Goal: Information Seeking & Learning: Learn about a topic

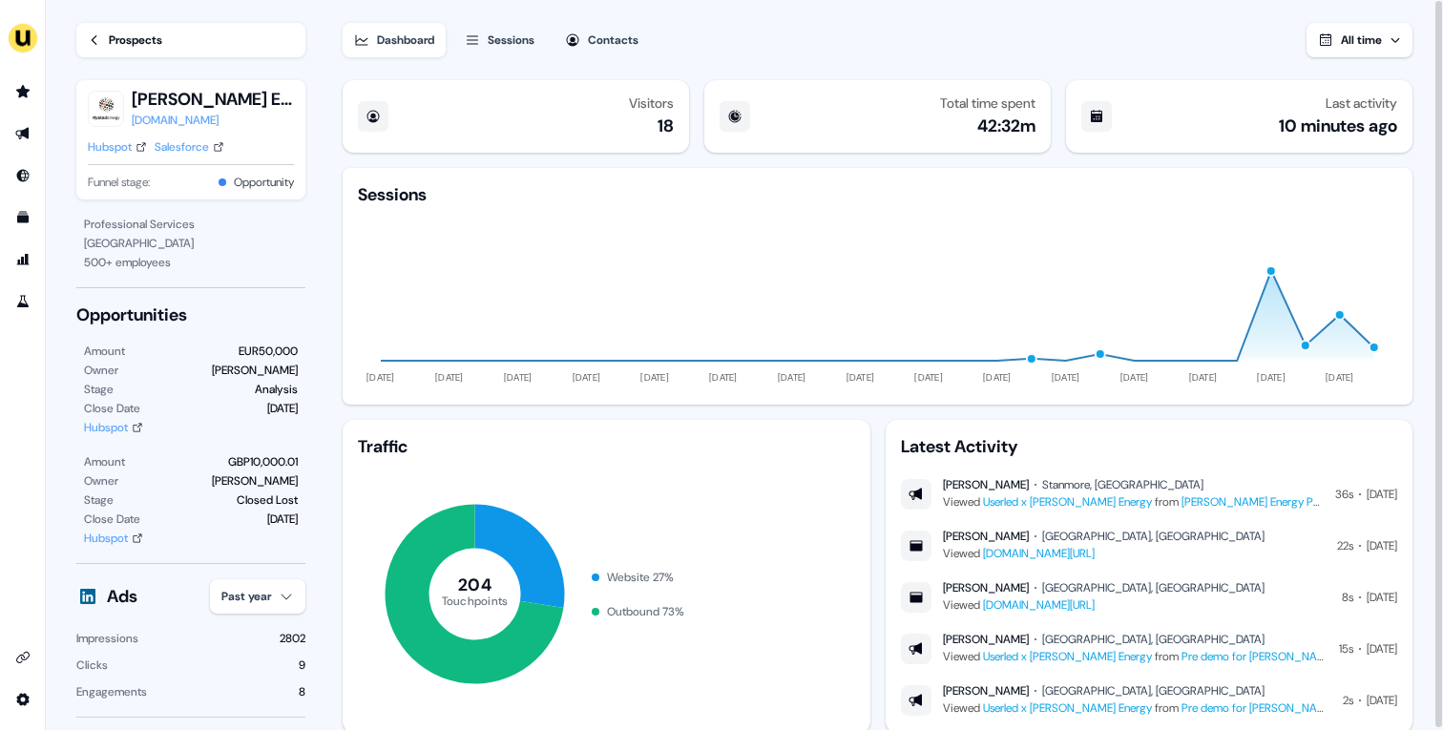
click at [121, 142] on div "Hubspot" at bounding box center [110, 146] width 44 height 19
click at [142, 50] on link "Prospects" at bounding box center [190, 40] width 229 height 34
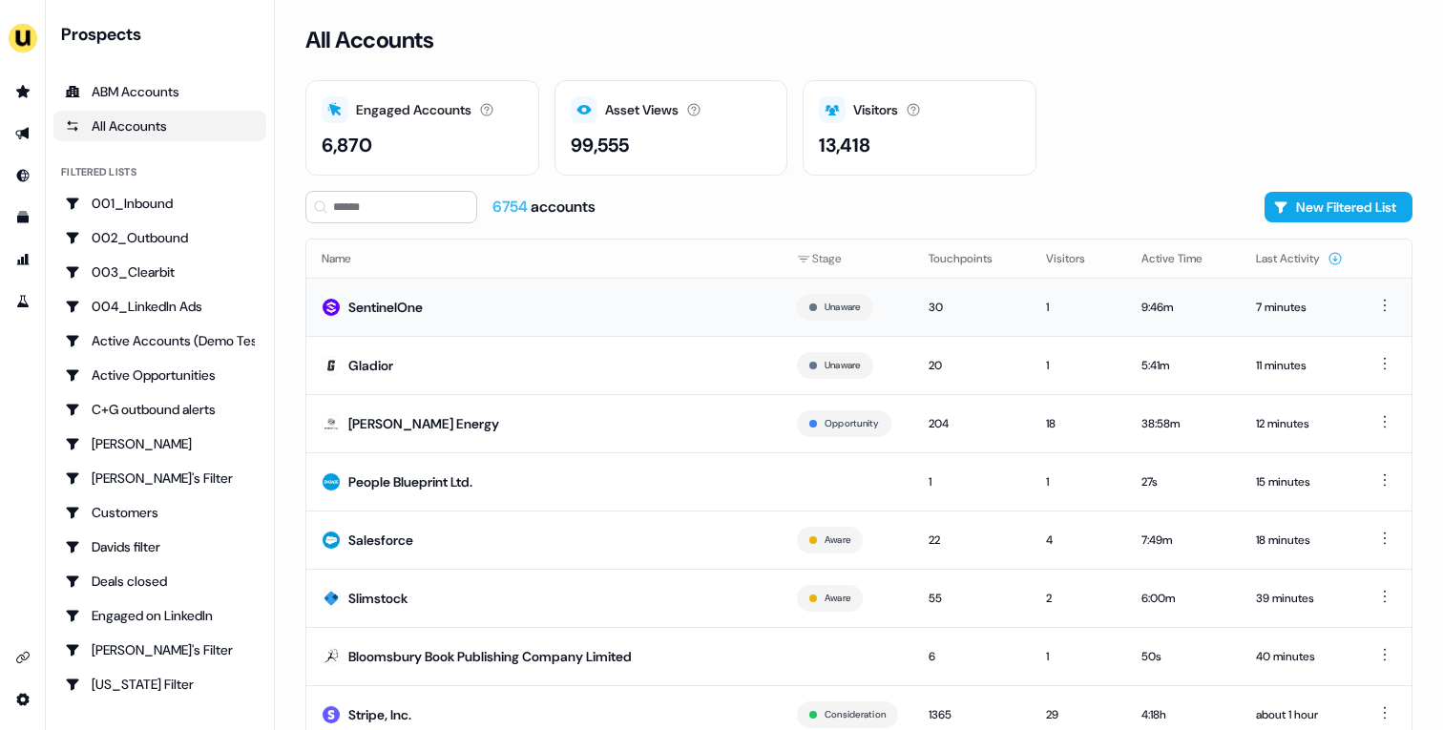
click at [535, 328] on td "SentinelOne" at bounding box center [543, 307] width 475 height 58
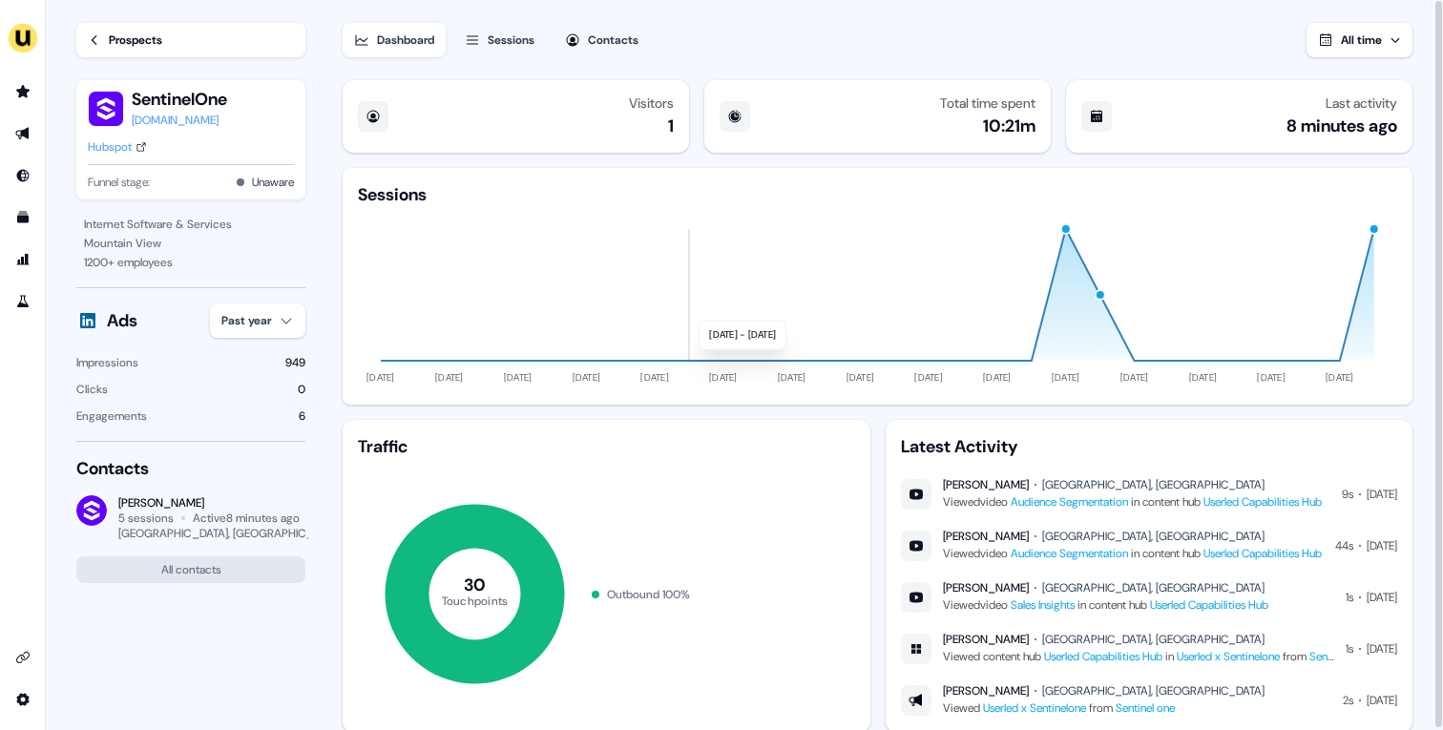
scroll to position [54, 0]
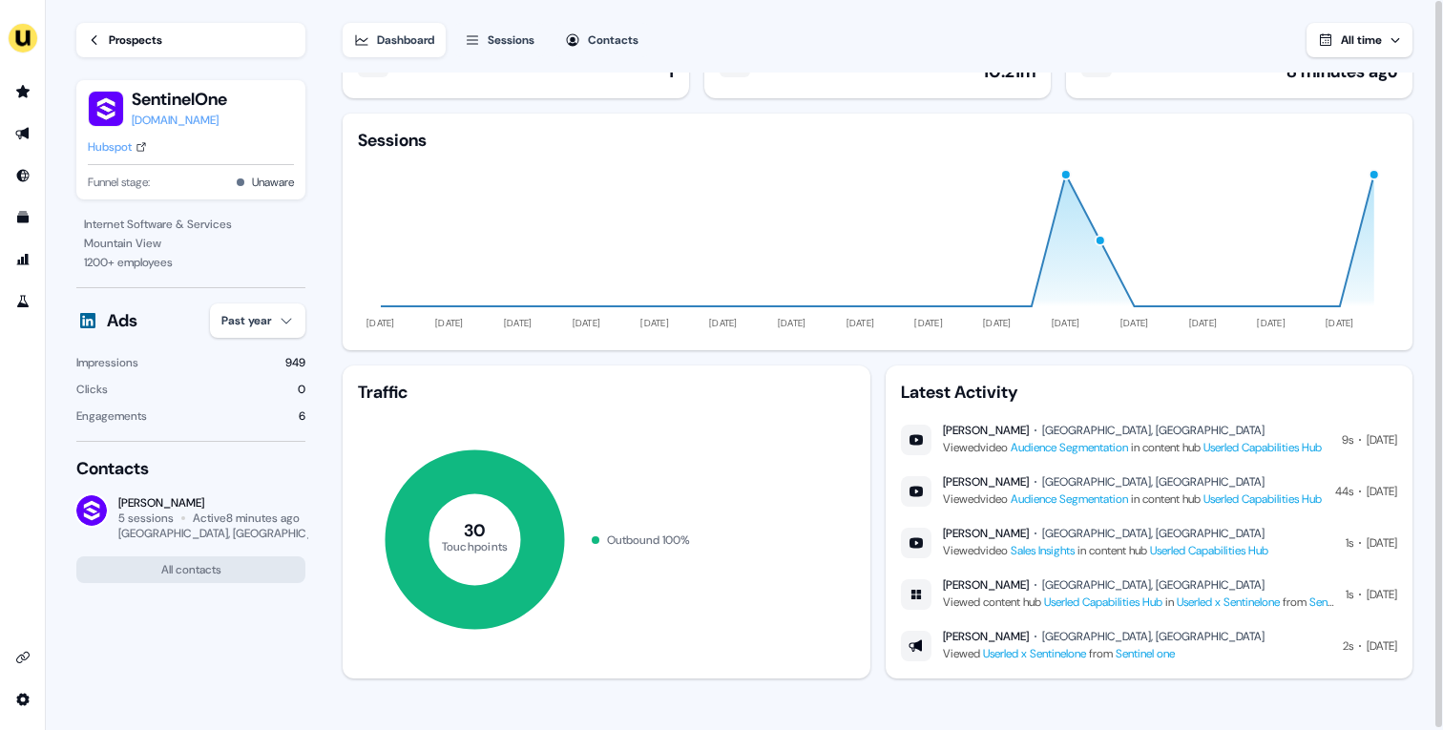
click at [1029, 448] on link "Audience Segmentation" at bounding box center [1069, 447] width 117 height 15
click at [1022, 656] on link "Userled x Sentinelone" at bounding box center [1034, 653] width 103 height 15
click at [114, 150] on div "Hubspot" at bounding box center [110, 146] width 44 height 19
drag, startPoint x: 140, startPoint y: 41, endPoint x: 204, endPoint y: 24, distance: 66.2
click at [140, 41] on div "Prospects" at bounding box center [135, 40] width 53 height 19
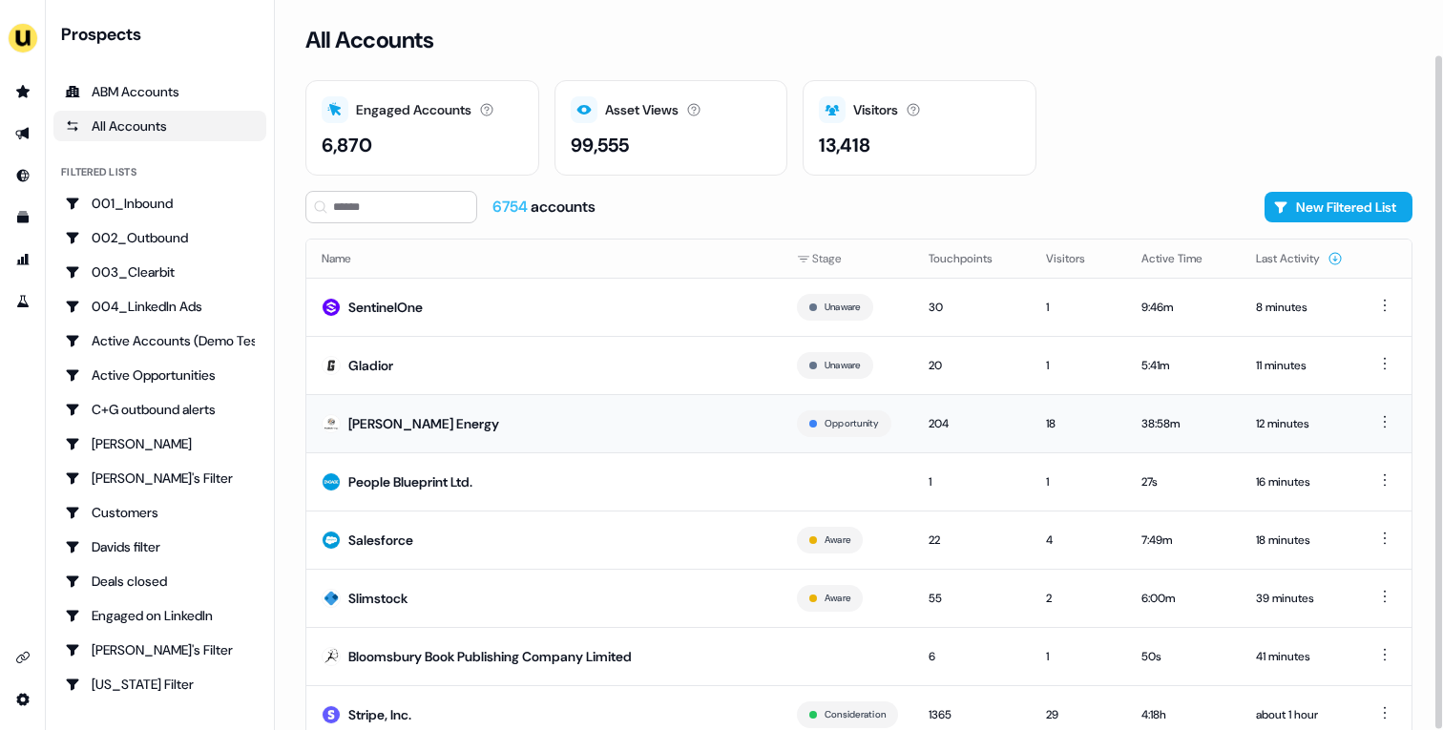
scroll to position [59, 0]
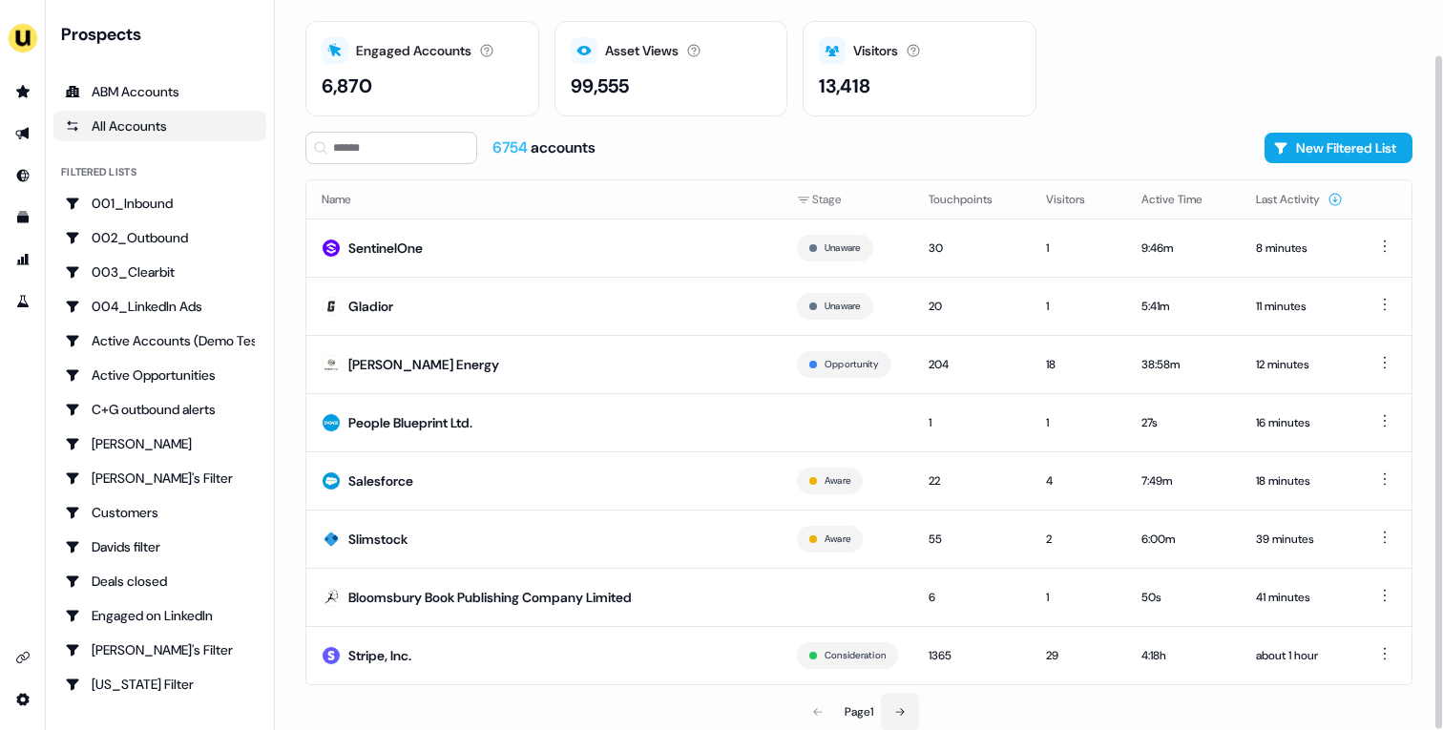
click at [901, 717] on button at bounding box center [900, 712] width 38 height 38
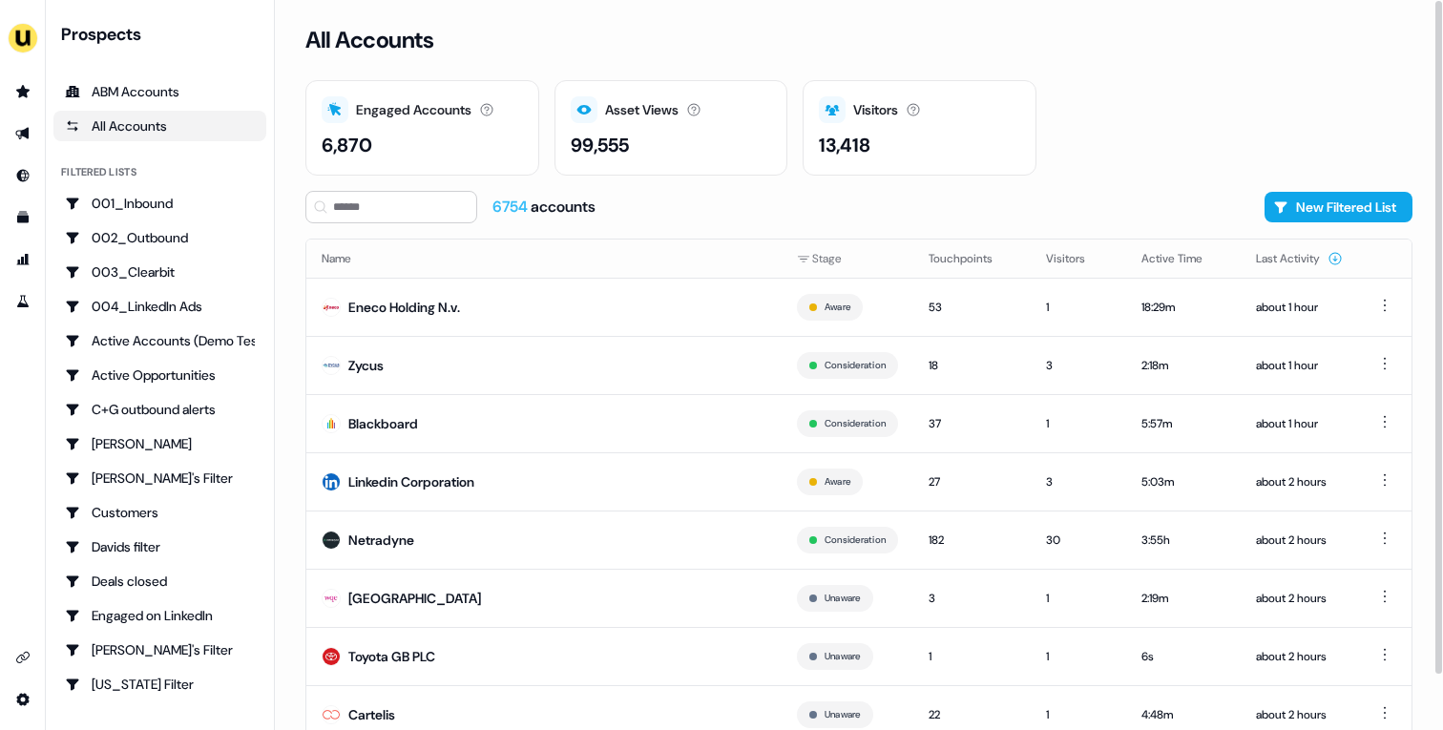
scroll to position [59, 0]
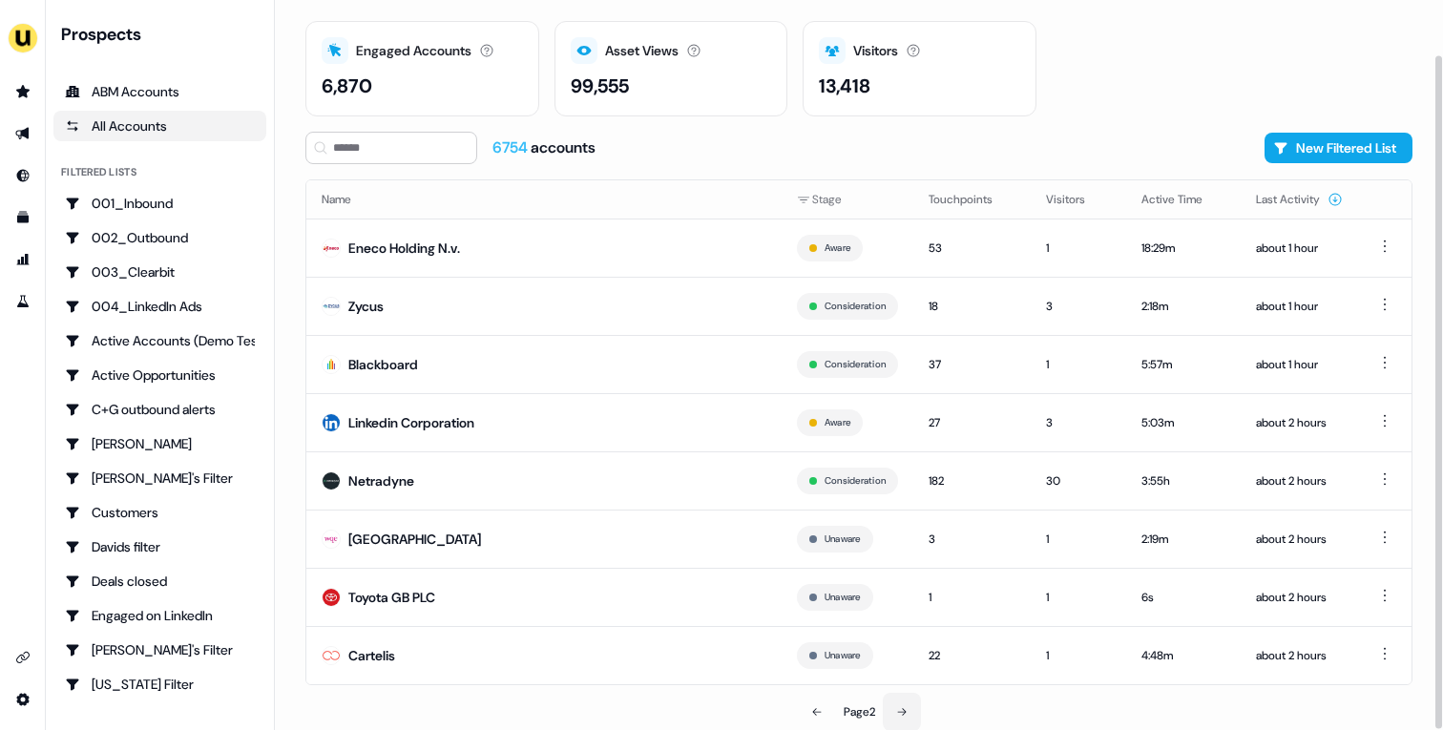
click at [900, 697] on button at bounding box center [902, 712] width 38 height 38
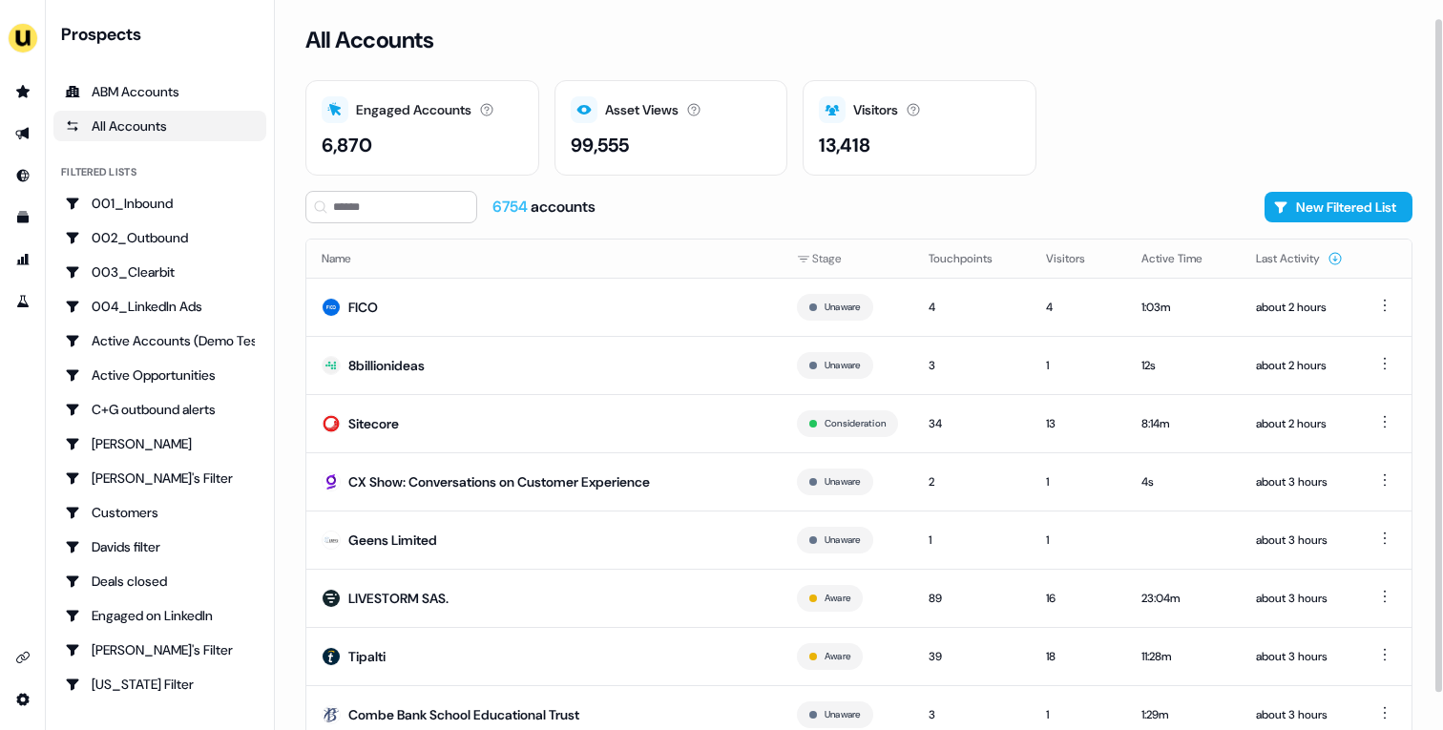
scroll to position [59, 0]
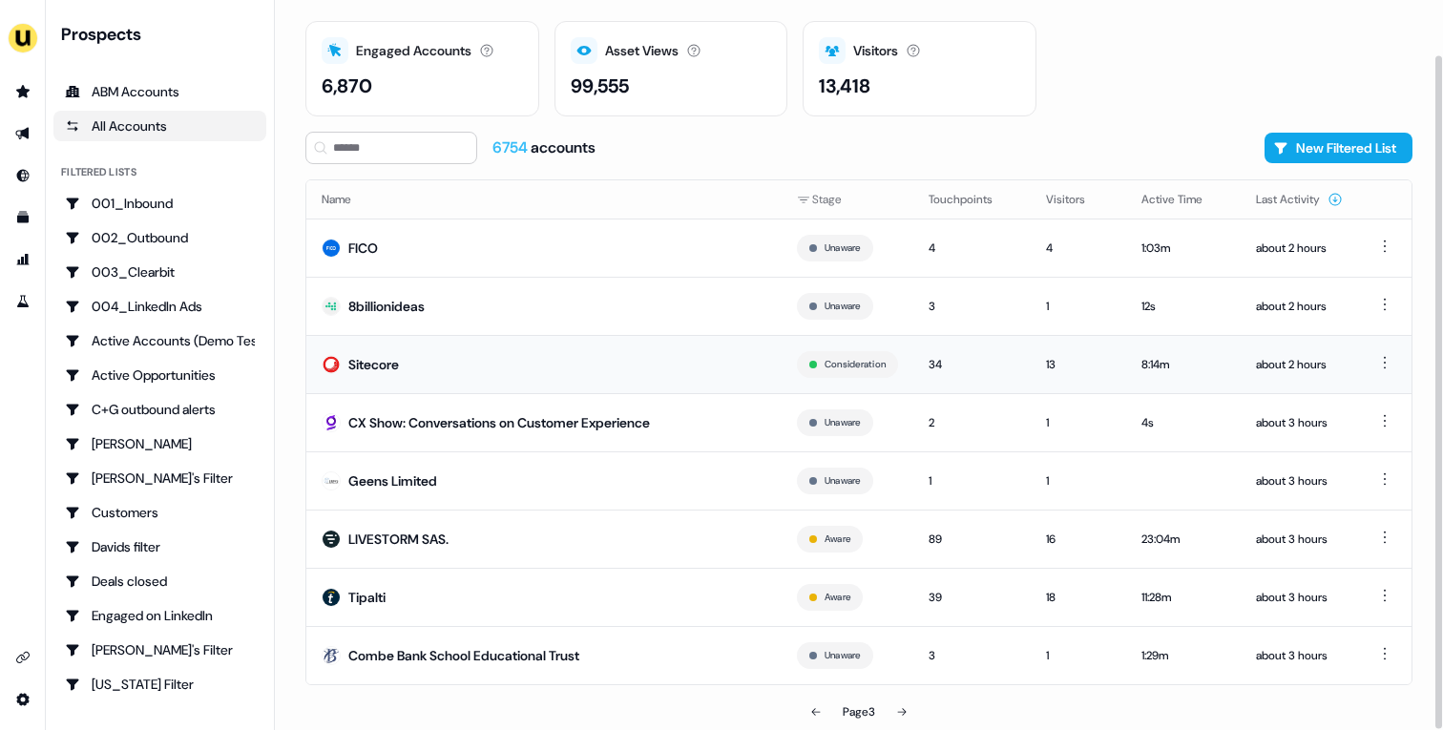
click at [530, 383] on td "Sitecore" at bounding box center [543, 364] width 475 height 58
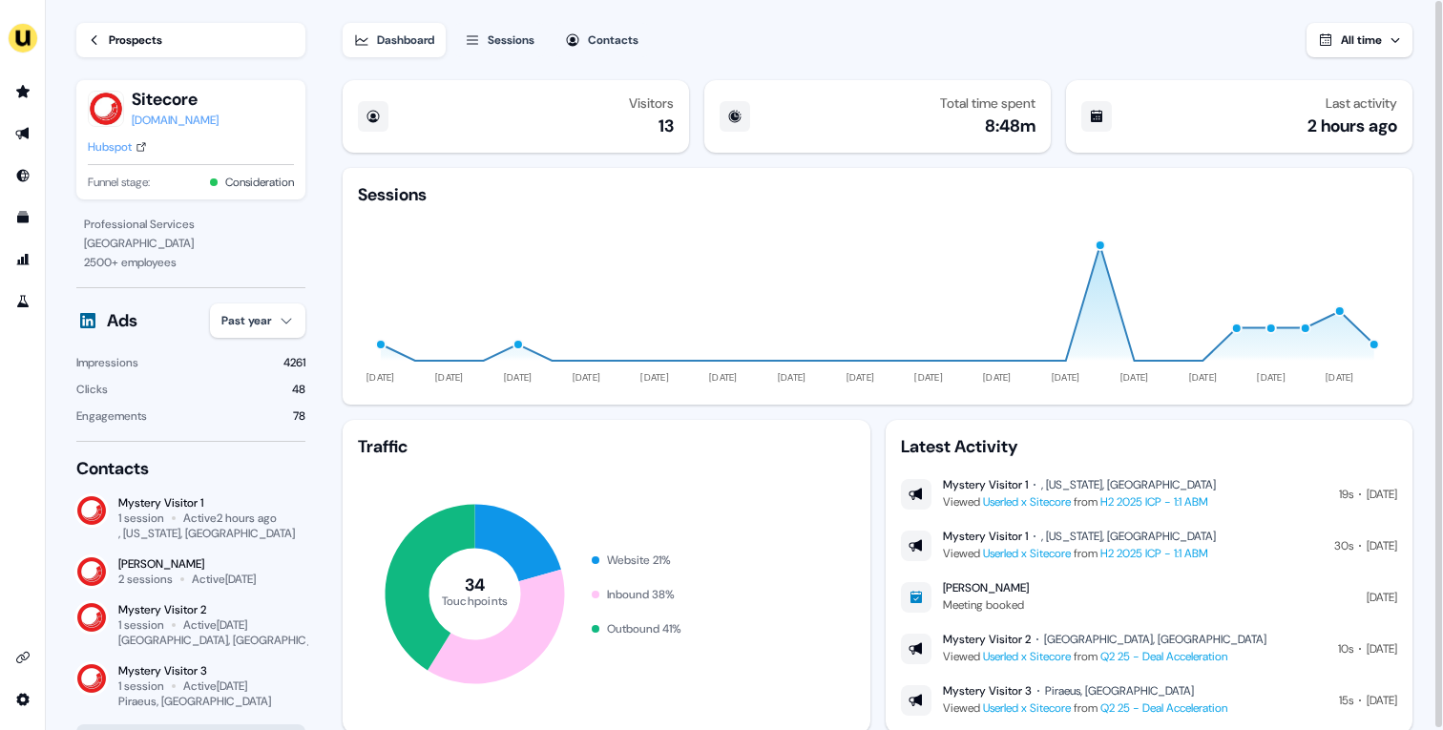
click at [142, 36] on div "Prospects" at bounding box center [135, 40] width 53 height 19
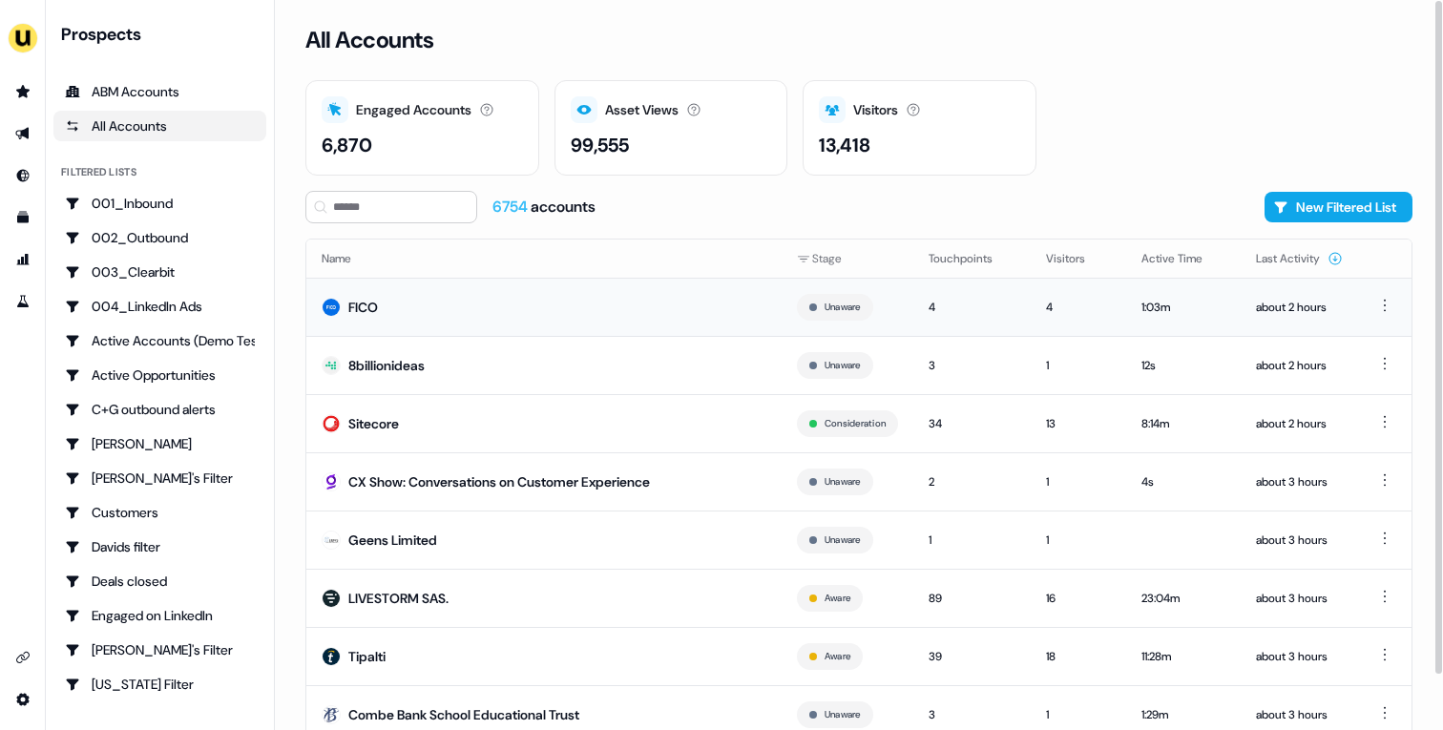
click at [465, 317] on td "FICO" at bounding box center [543, 307] width 475 height 58
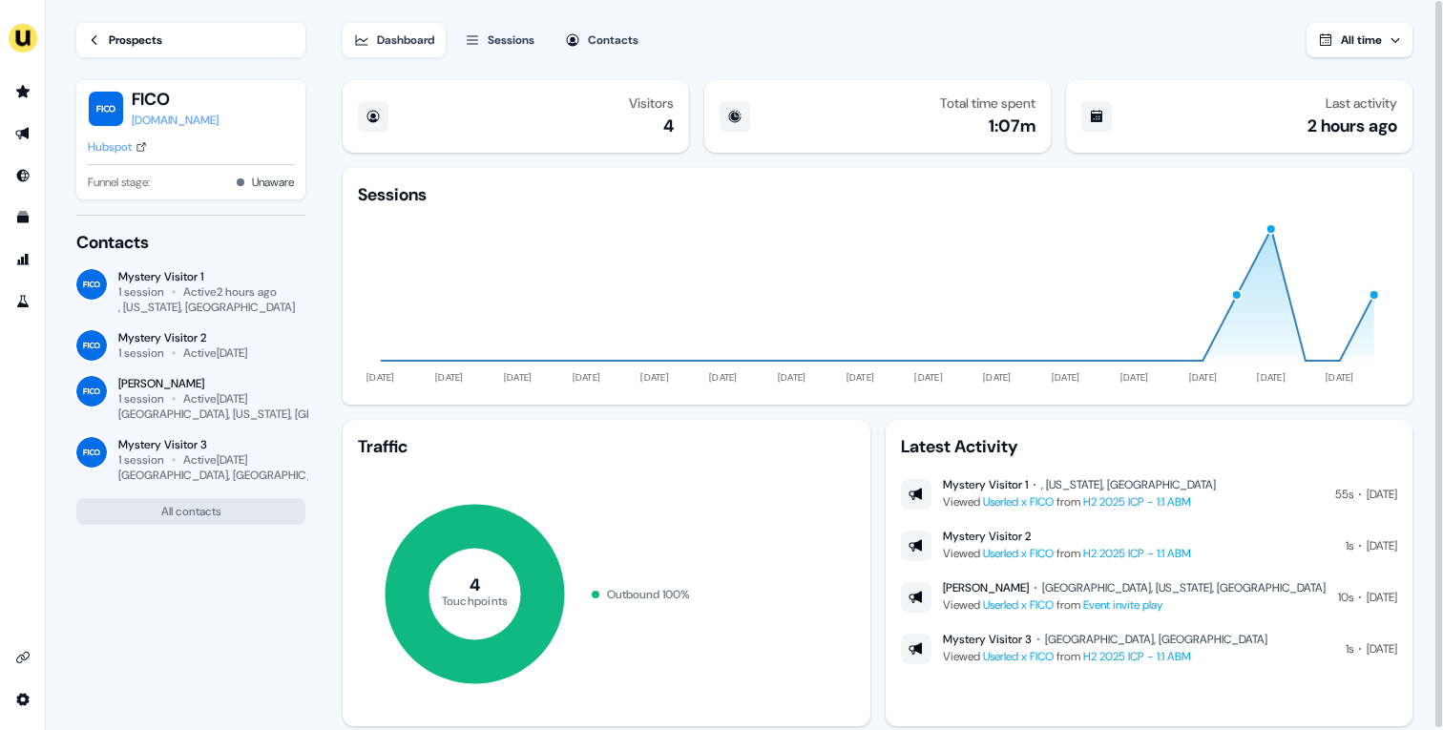
click at [112, 147] on div "Hubspot" at bounding box center [110, 146] width 44 height 19
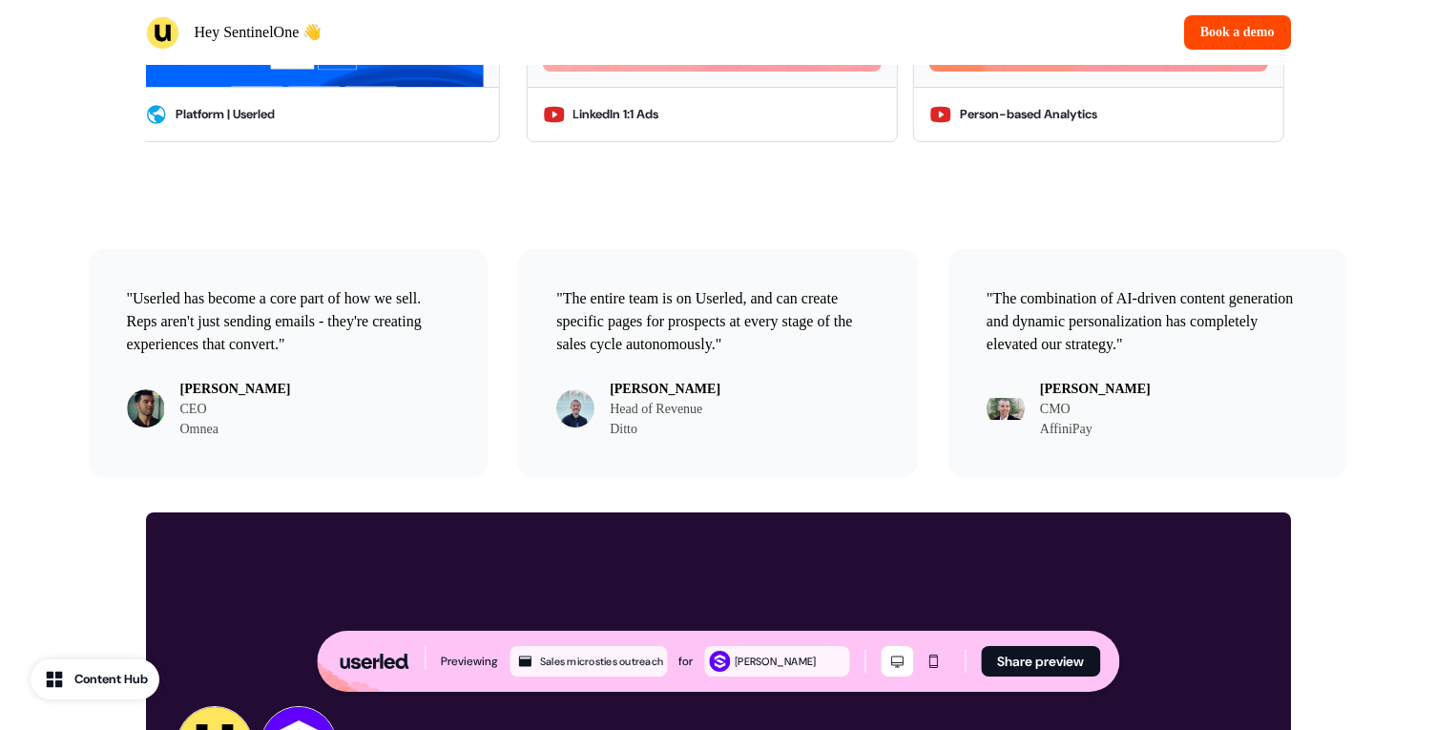
scroll to position [6604, 0]
